Goal: Task Accomplishment & Management: Use online tool/utility

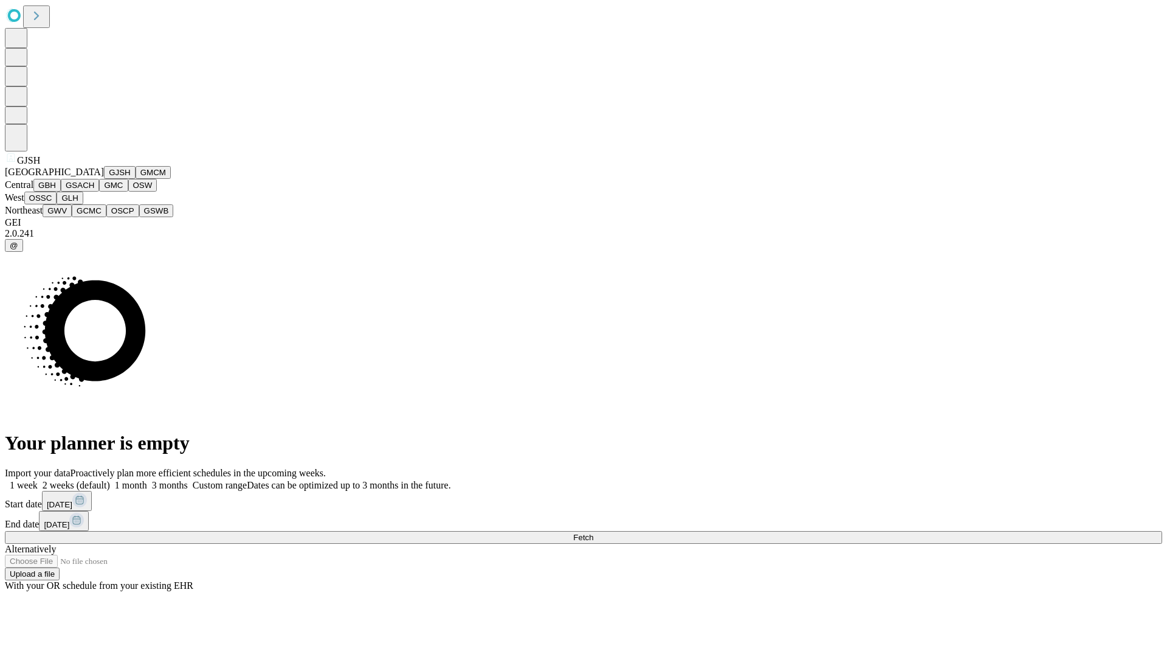
click at [104, 179] on button "GJSH" at bounding box center [120, 172] width 32 height 13
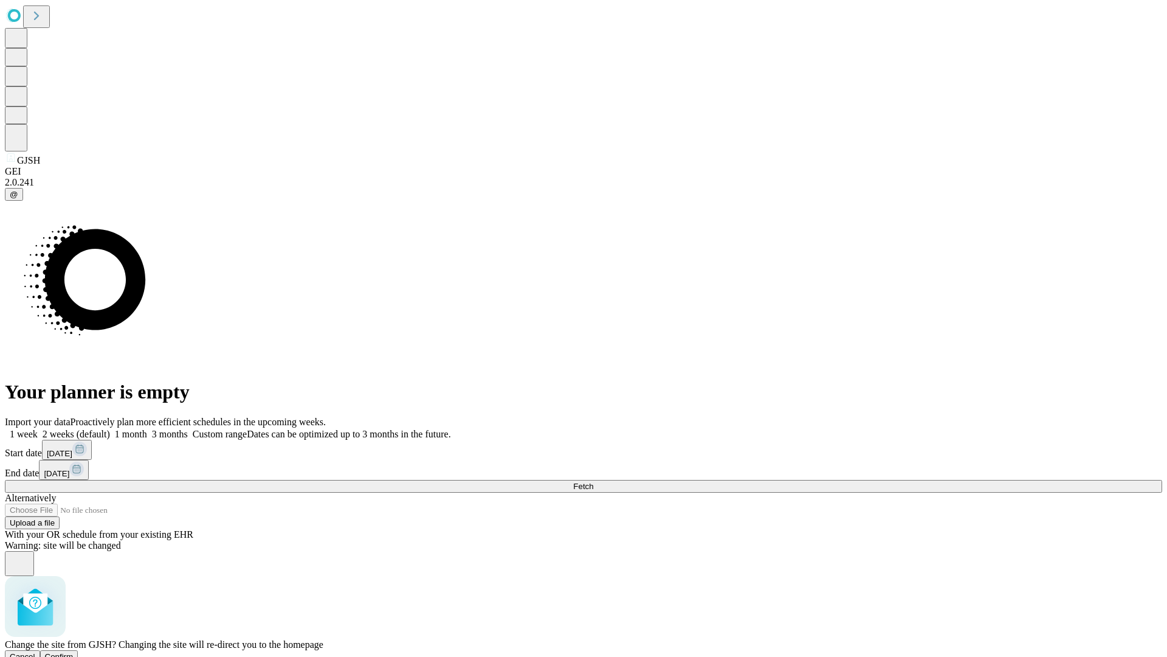
click at [74, 652] on span "Confirm" at bounding box center [59, 656] width 29 height 9
click at [38, 429] on label "1 week" at bounding box center [21, 434] width 33 height 10
click at [593, 481] on span "Fetch" at bounding box center [583, 485] width 20 height 9
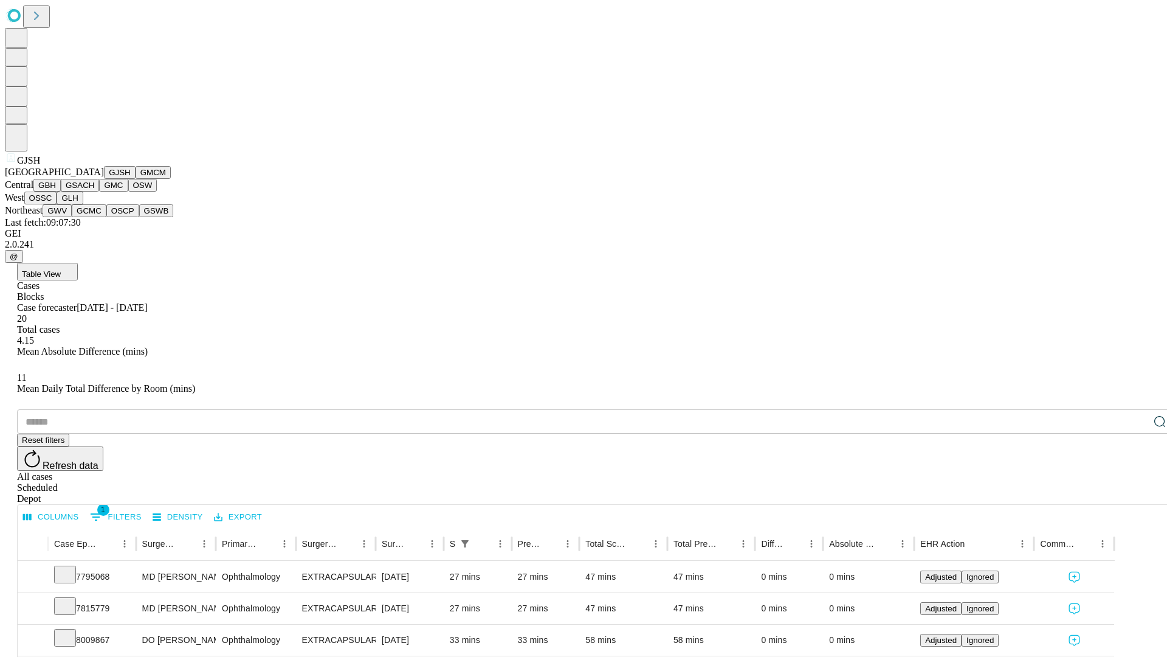
click at [136, 179] on button "GMCM" at bounding box center [153, 172] width 35 height 13
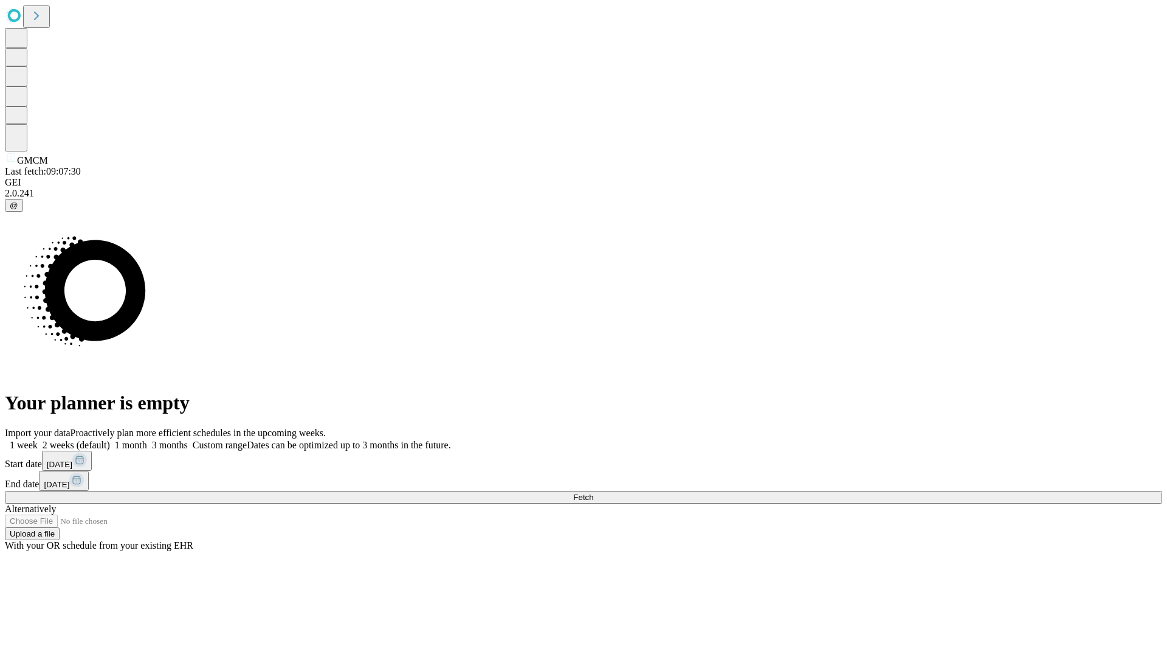
click at [38, 440] on label "1 week" at bounding box center [21, 445] width 33 height 10
click at [593, 492] on span "Fetch" at bounding box center [583, 496] width 20 height 9
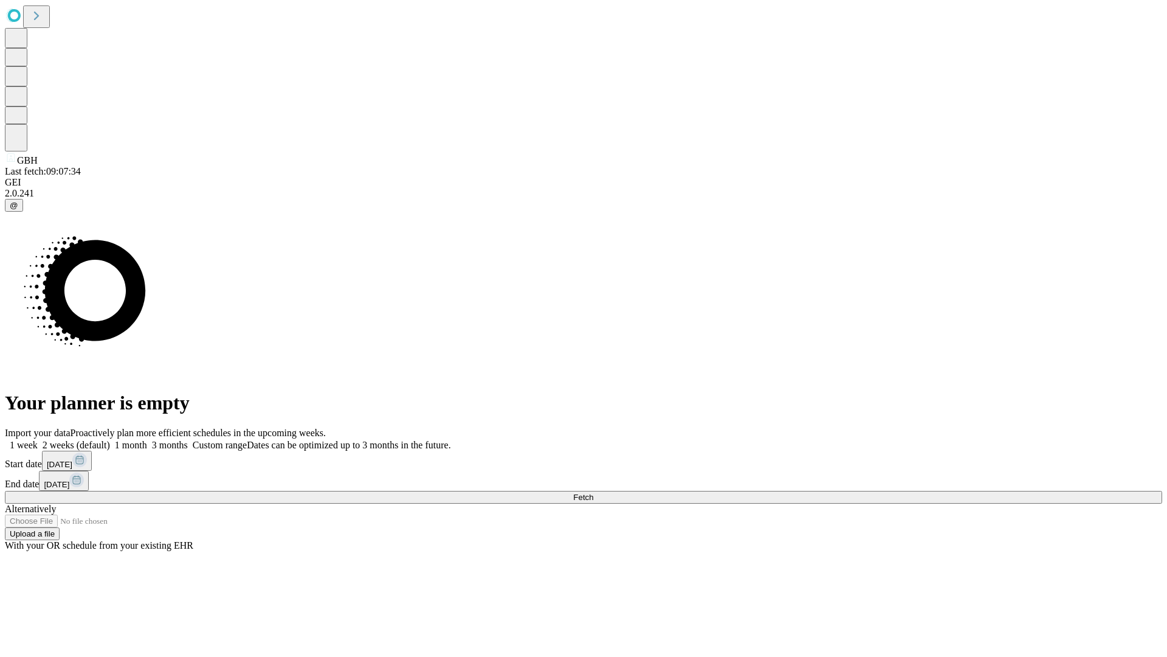
click at [38, 440] on label "1 week" at bounding box center [21, 445] width 33 height 10
click at [593, 492] on span "Fetch" at bounding box center [583, 496] width 20 height 9
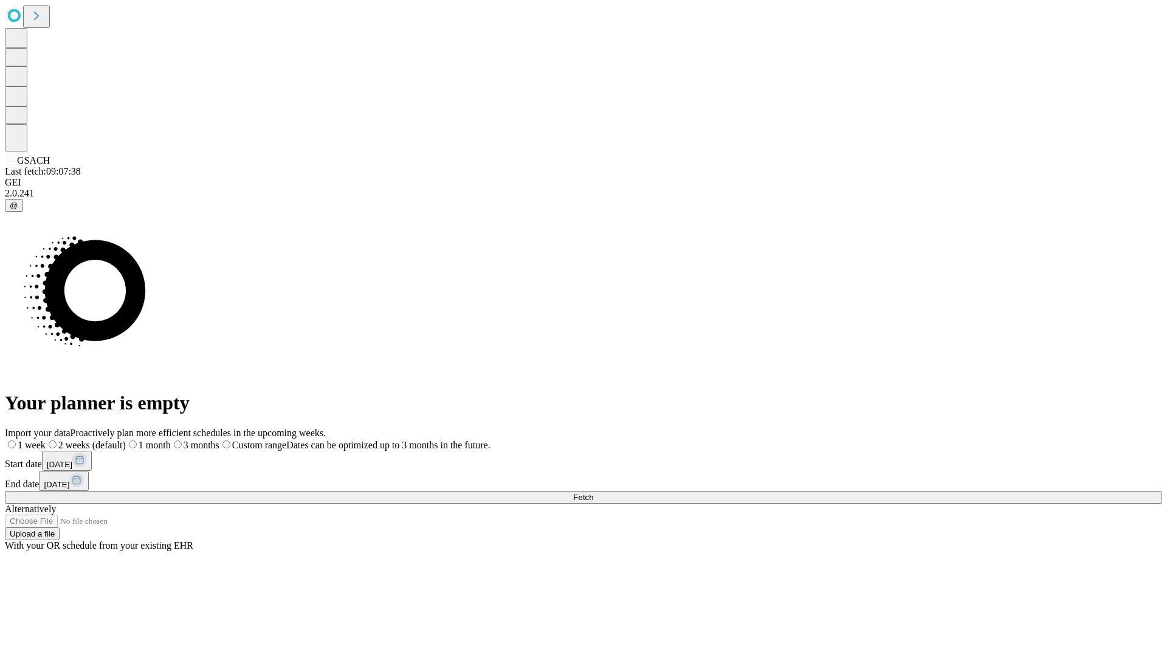
click at [46, 440] on label "1 week" at bounding box center [25, 445] width 41 height 10
click at [593, 492] on span "Fetch" at bounding box center [583, 496] width 20 height 9
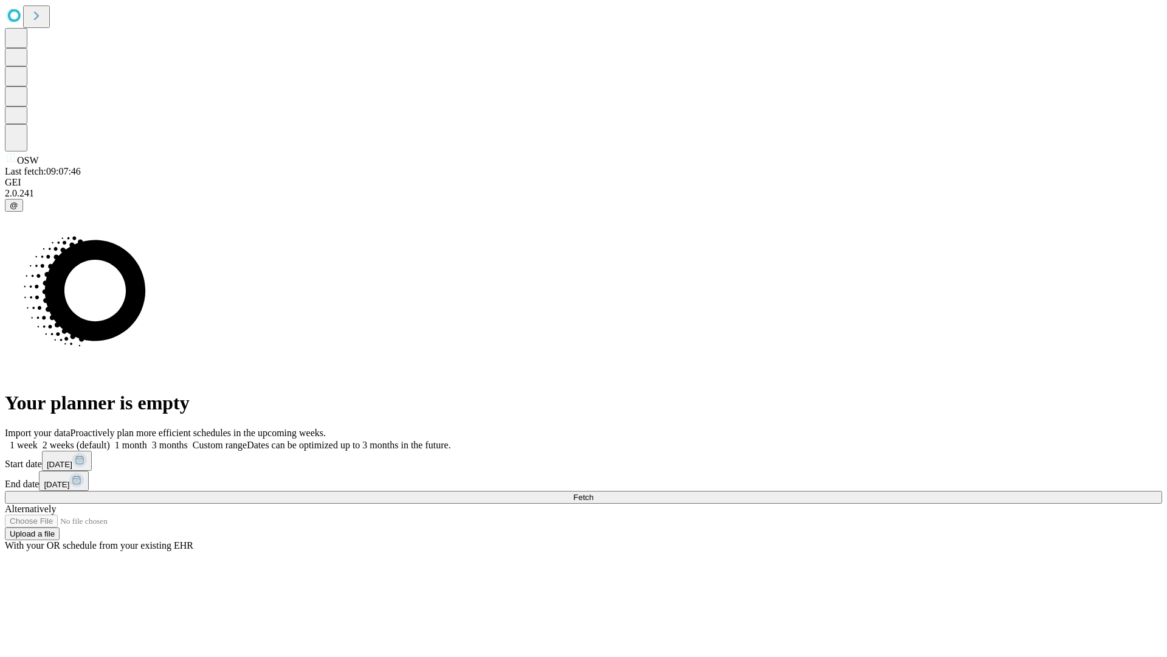
click at [593, 492] on span "Fetch" at bounding box center [583, 496] width 20 height 9
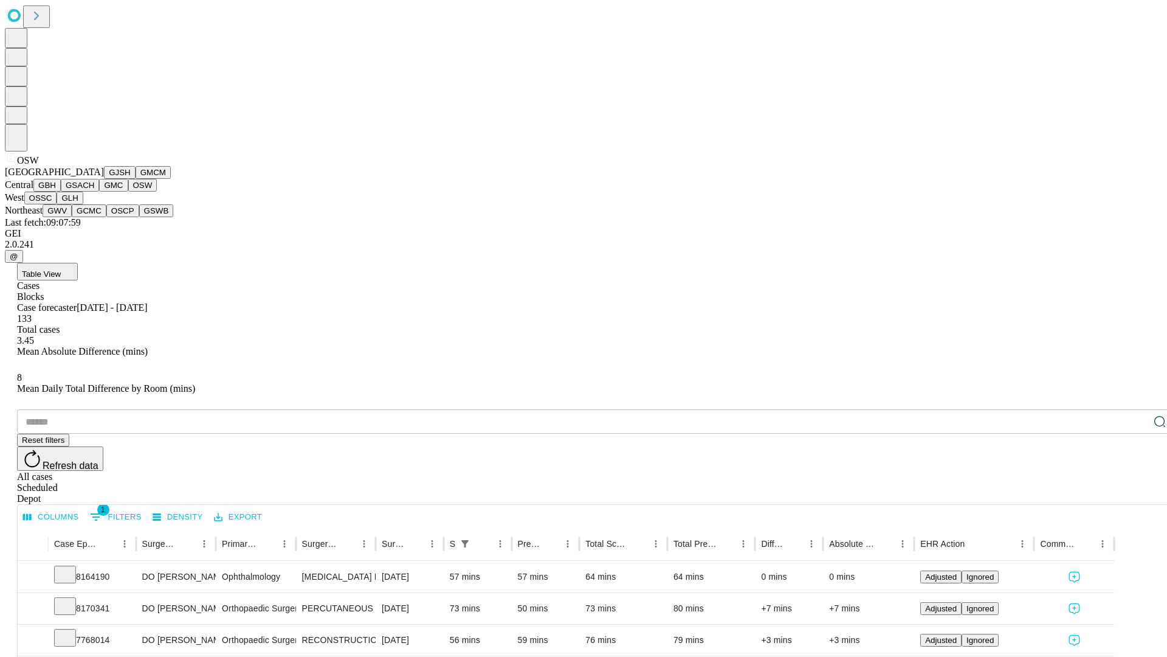
click at [57, 204] on button "OSSC" at bounding box center [40, 197] width 33 height 13
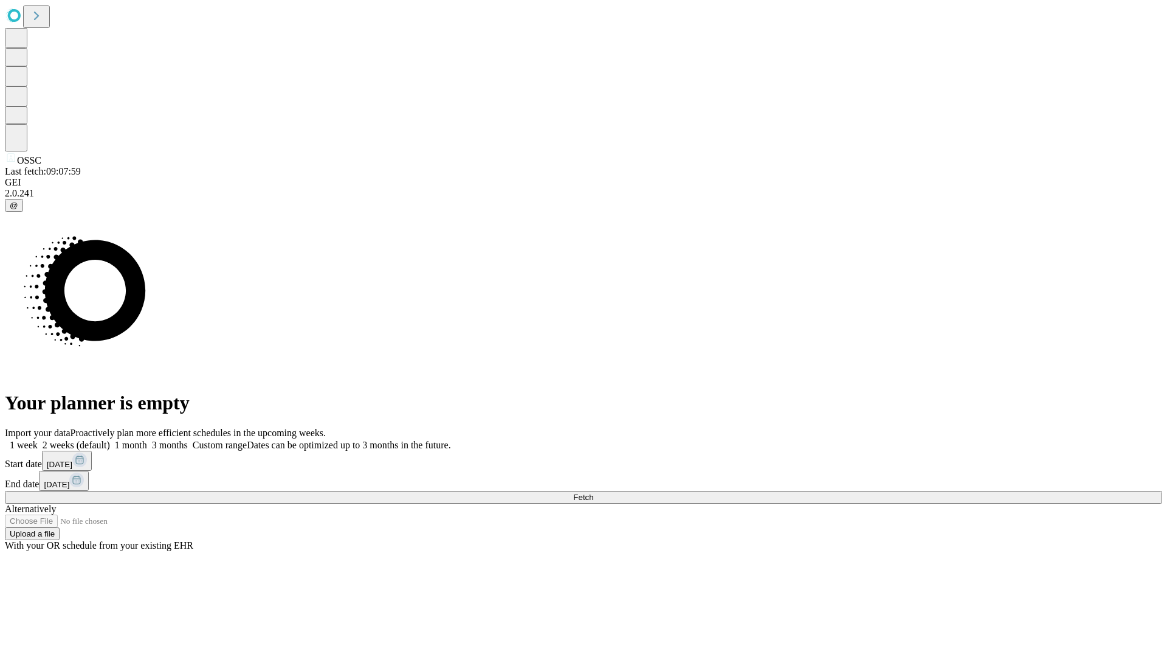
click at [38, 440] on label "1 week" at bounding box center [21, 445] width 33 height 10
click at [593, 492] on span "Fetch" at bounding box center [583, 496] width 20 height 9
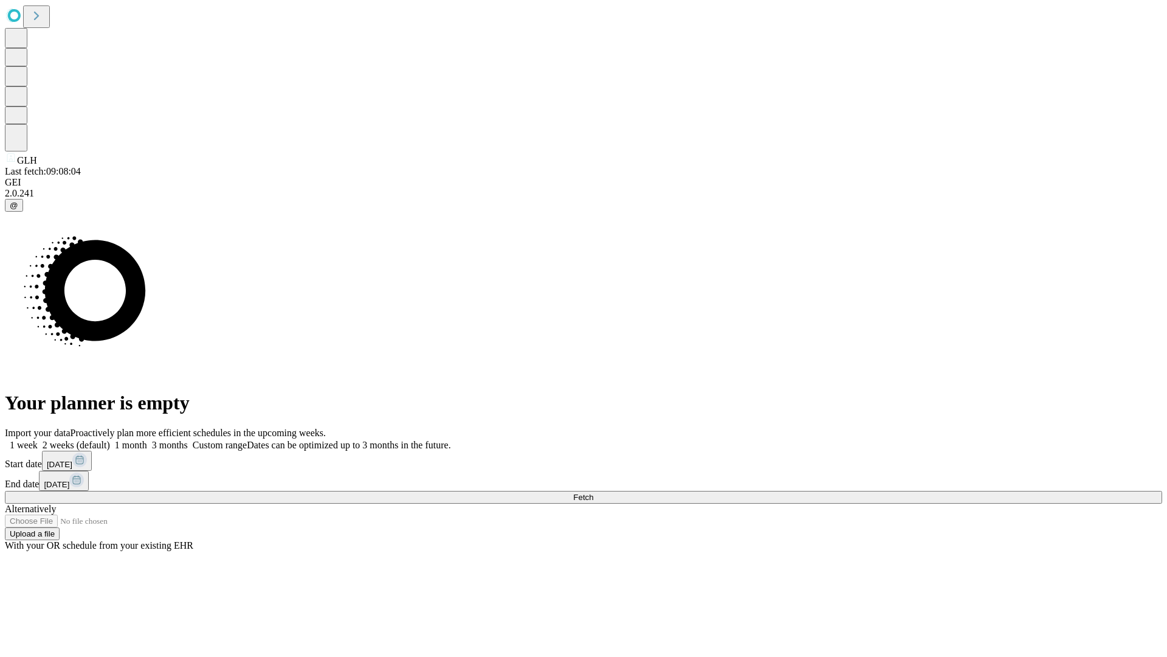
click at [38, 440] on label "1 week" at bounding box center [21, 445] width 33 height 10
click at [593, 492] on span "Fetch" at bounding box center [583, 496] width 20 height 9
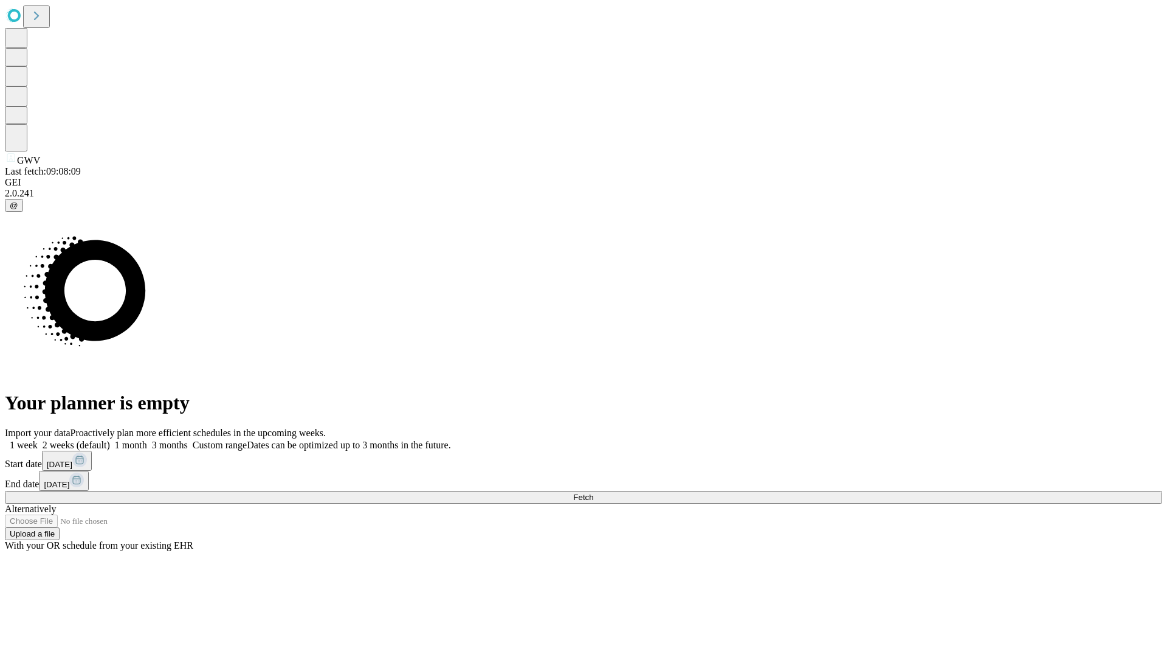
click at [593, 492] on span "Fetch" at bounding box center [583, 496] width 20 height 9
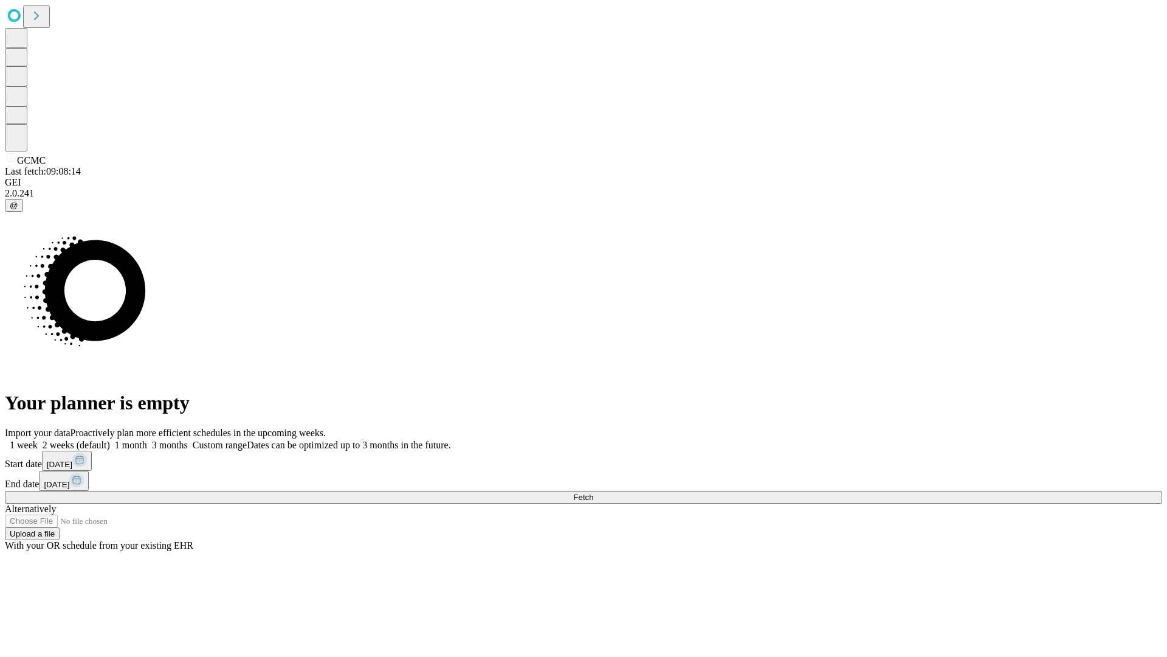
click at [38, 440] on label "1 week" at bounding box center [21, 445] width 33 height 10
click at [593, 492] on span "Fetch" at bounding box center [583, 496] width 20 height 9
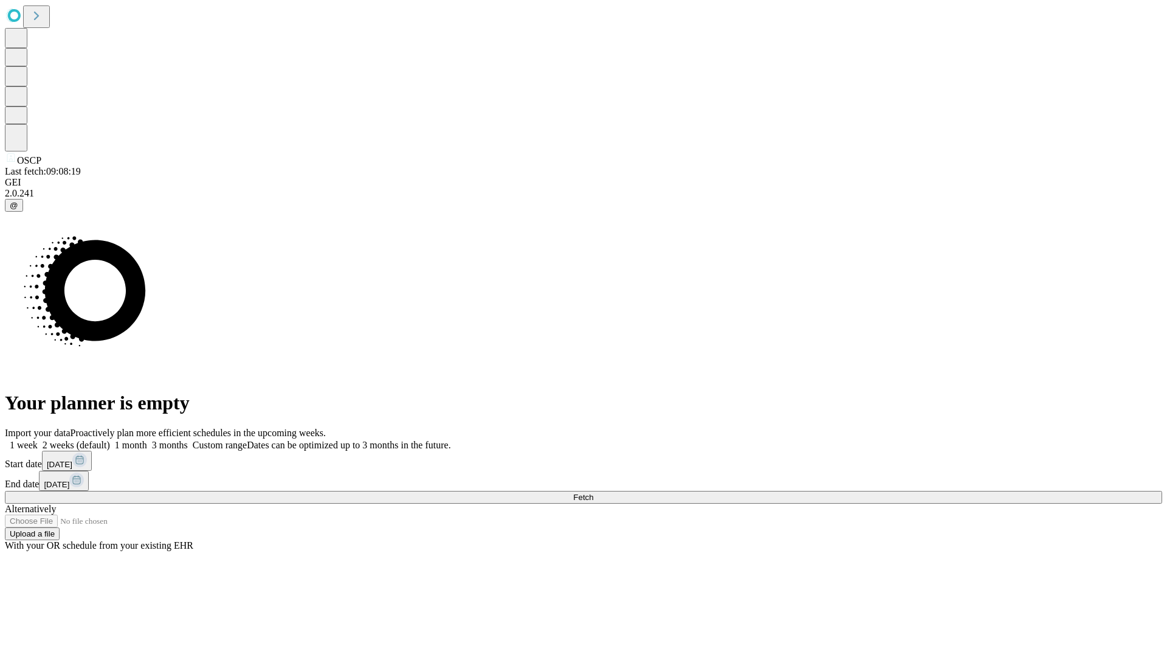
click at [38, 440] on label "1 week" at bounding box center [21, 445] width 33 height 10
click at [593, 492] on span "Fetch" at bounding box center [583, 496] width 20 height 9
